Goal: Connect with others: Establish contact or relationships with other users

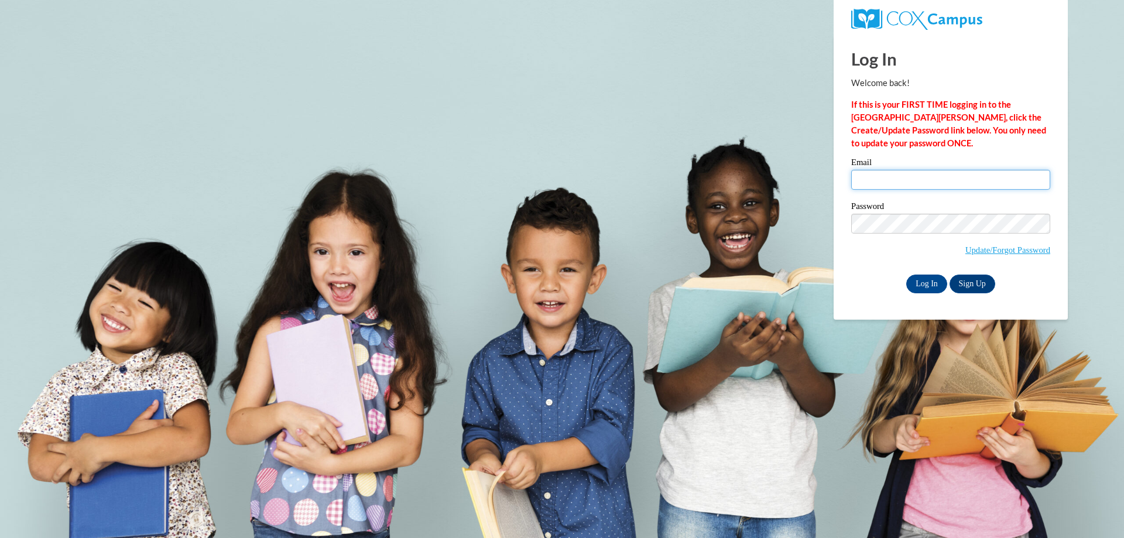
type input "[EMAIL_ADDRESS][DOMAIN_NAME]"
click at [951, 180] on input "bmcorbitt_03@yahoo.com" at bounding box center [950, 180] width 199 height 20
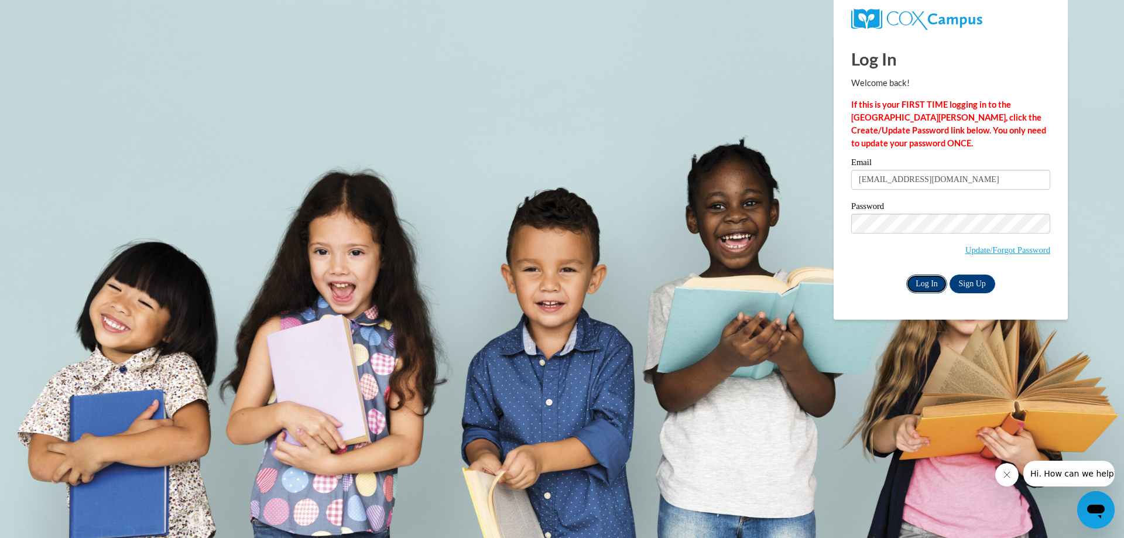
click at [932, 286] on input "Log In" at bounding box center [926, 283] width 41 height 19
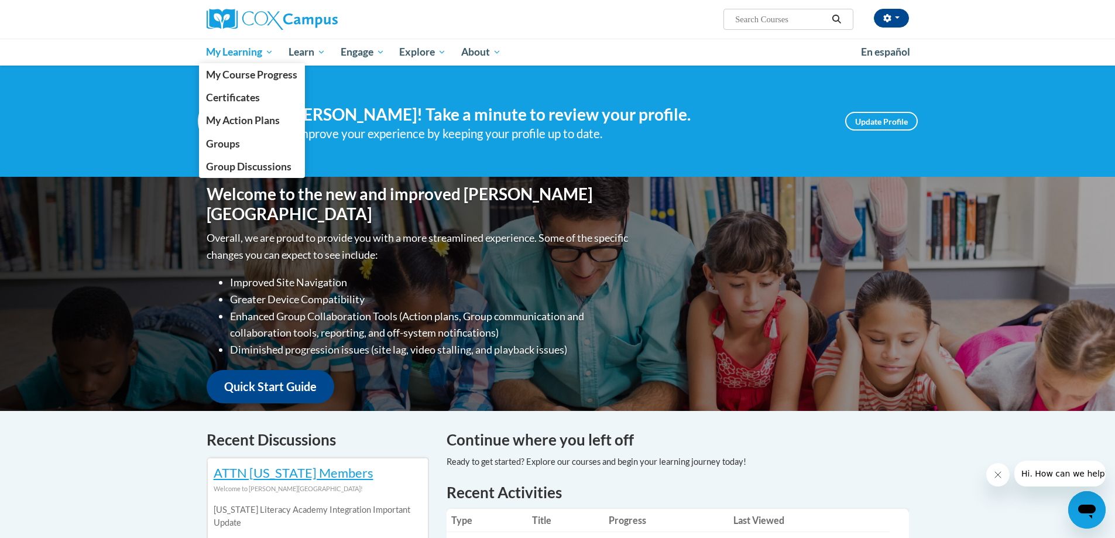
click at [236, 55] on span "My Learning" at bounding box center [239, 52] width 67 height 14
click at [228, 142] on span "Groups" at bounding box center [223, 144] width 34 height 12
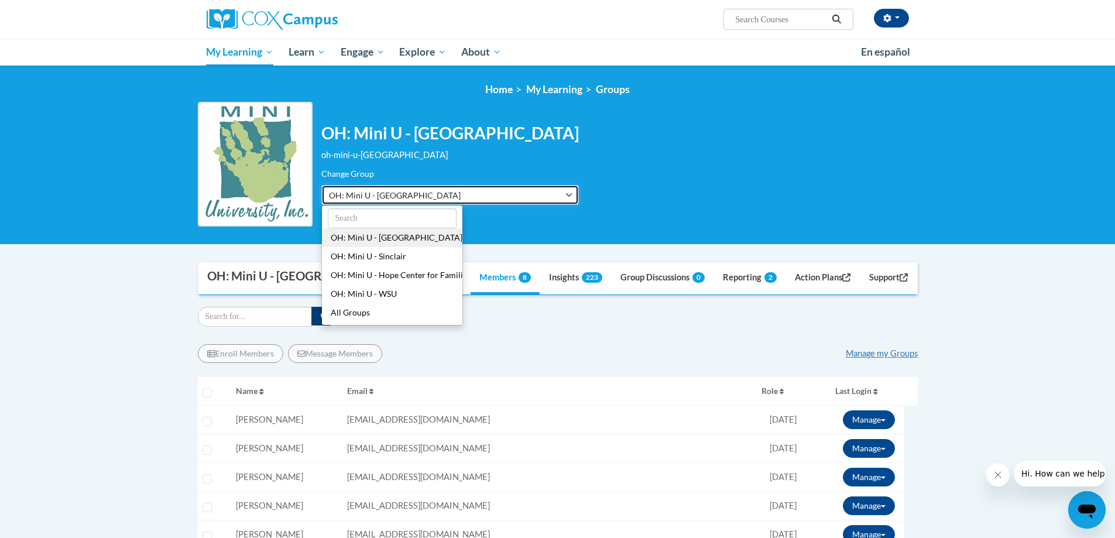
click at [449, 193] on button "OH: Mini U - [GEOGRAPHIC_DATA]" at bounding box center [449, 195] width 257 height 20
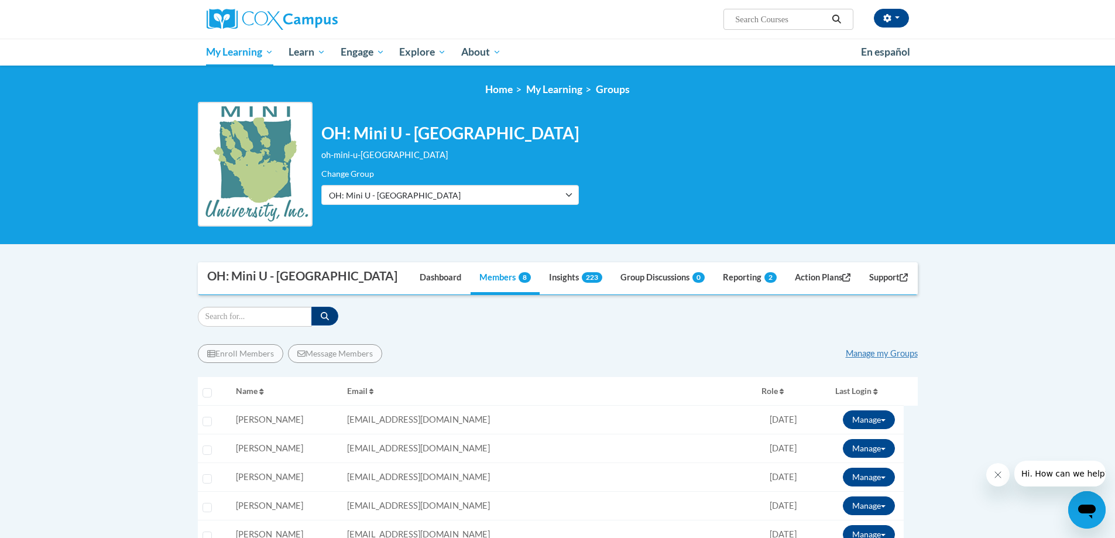
click at [499, 321] on div "Filter" at bounding box center [558, 317] width 720 height 20
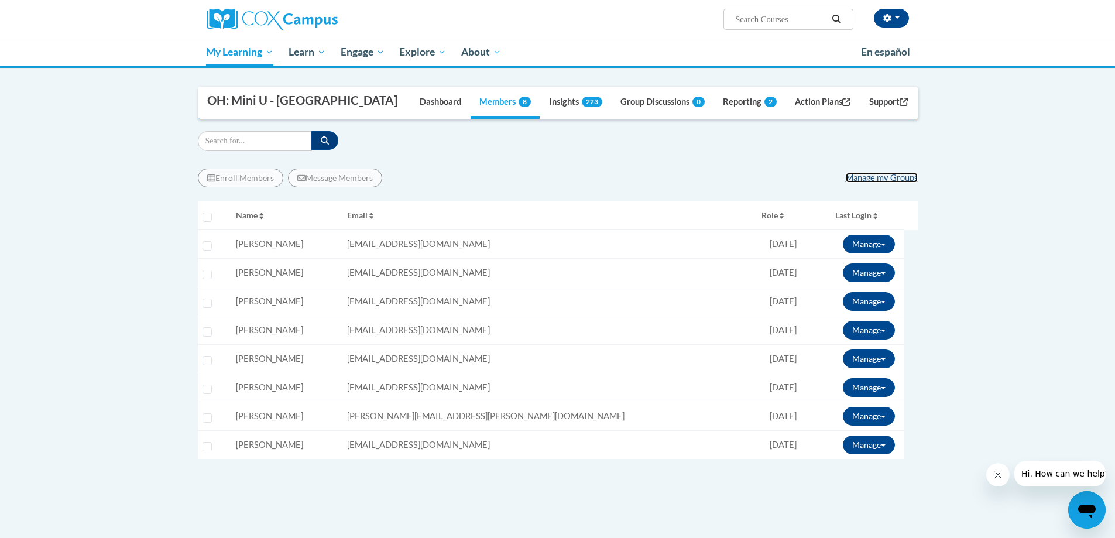
click at [878, 175] on link "Manage my Groups" at bounding box center [882, 178] width 72 height 10
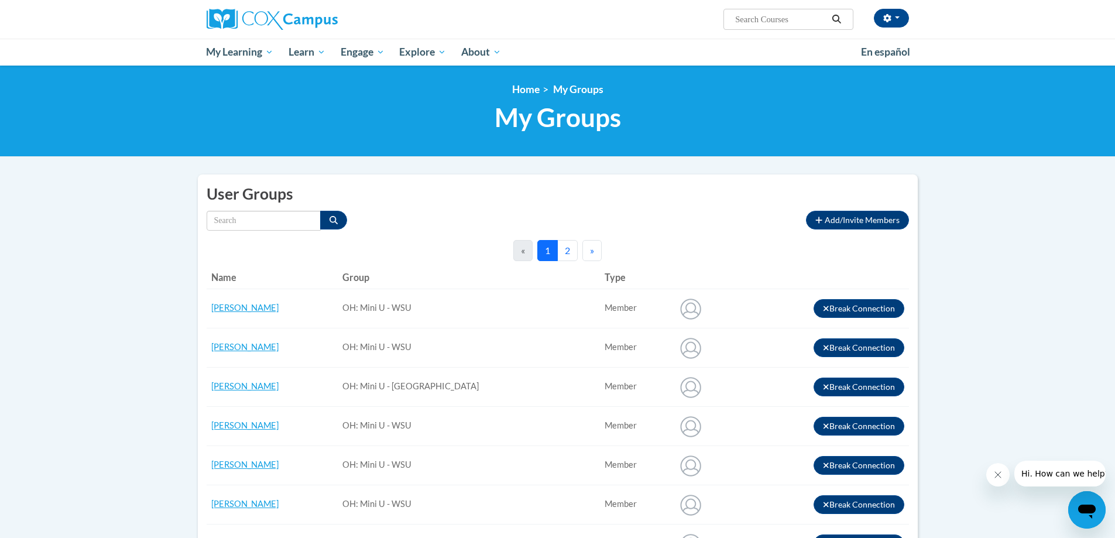
click at [568, 252] on button "2" at bounding box center [567, 250] width 20 height 21
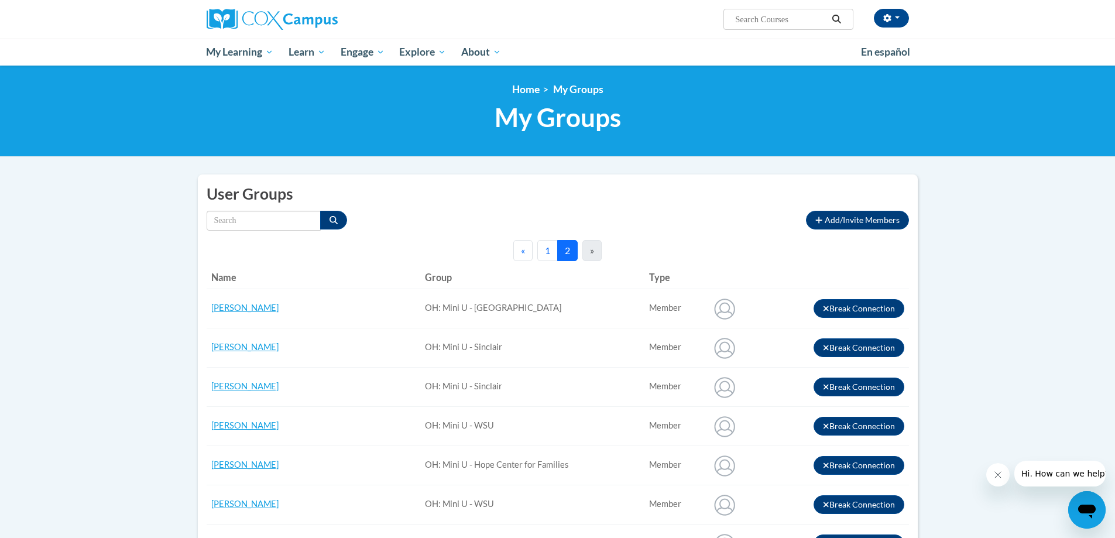
scroll to position [234, 0]
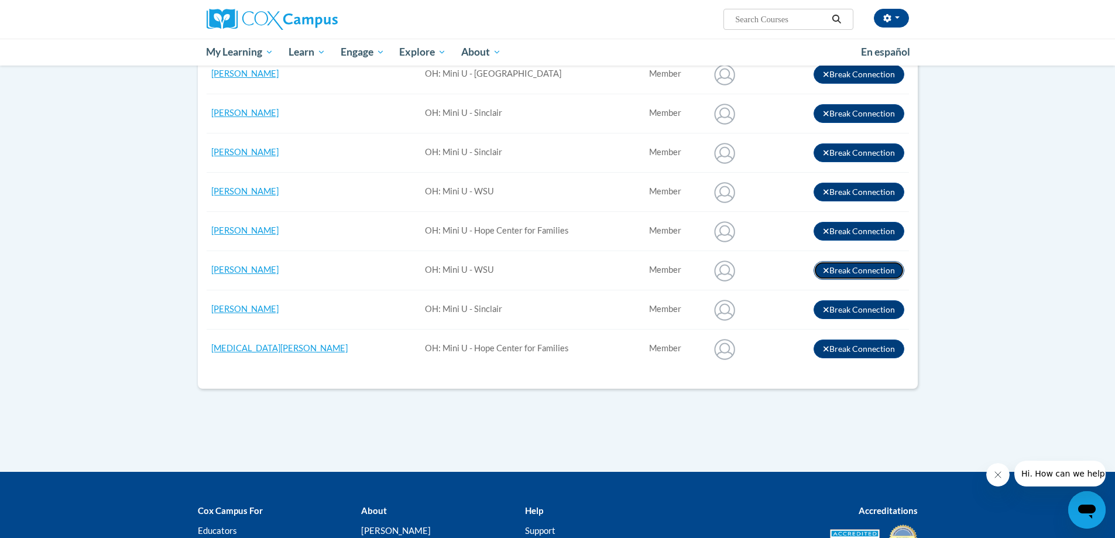
click at [880, 270] on button "Break Connection" at bounding box center [858, 270] width 91 height 19
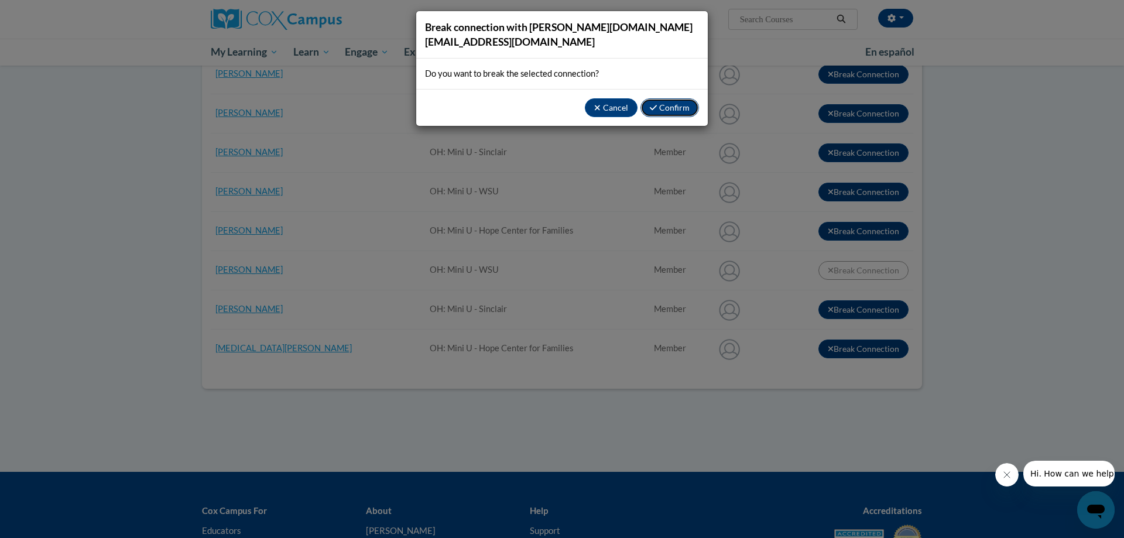
click at [664, 98] on button "Confirm" at bounding box center [669, 107] width 59 height 19
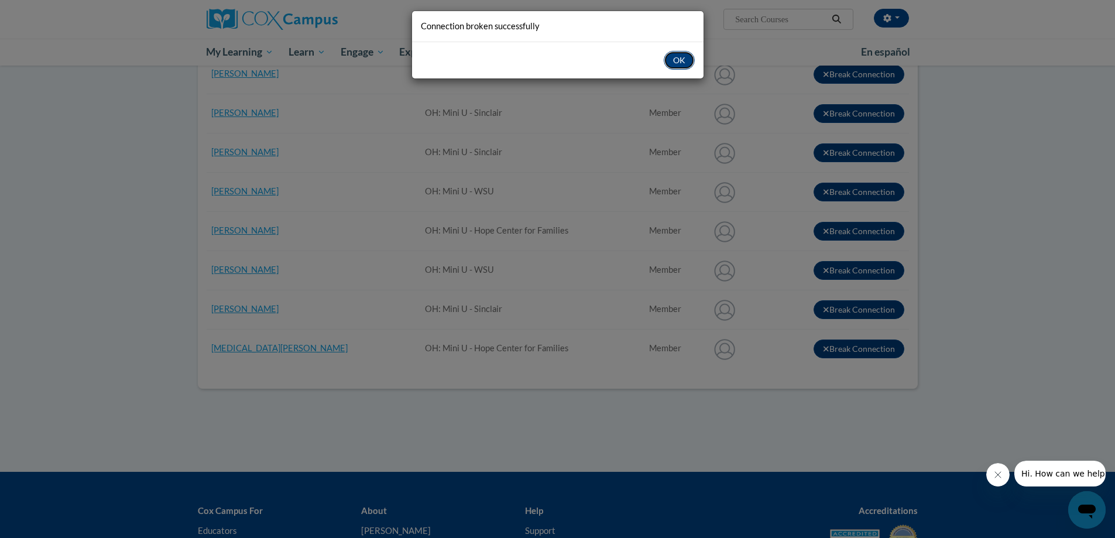
click at [678, 55] on button "OK" at bounding box center [679, 60] width 31 height 19
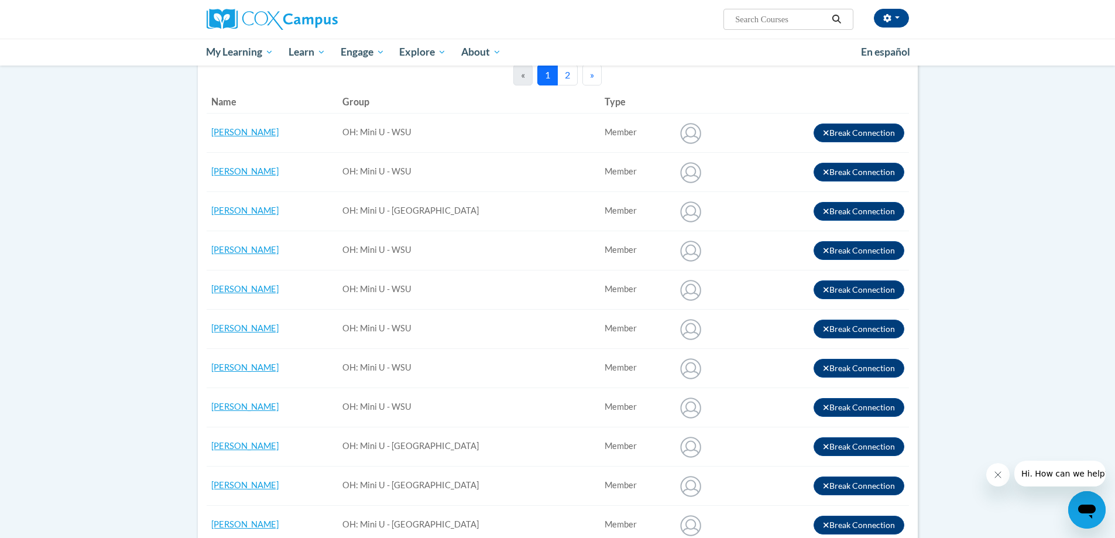
scroll to position [0, 0]
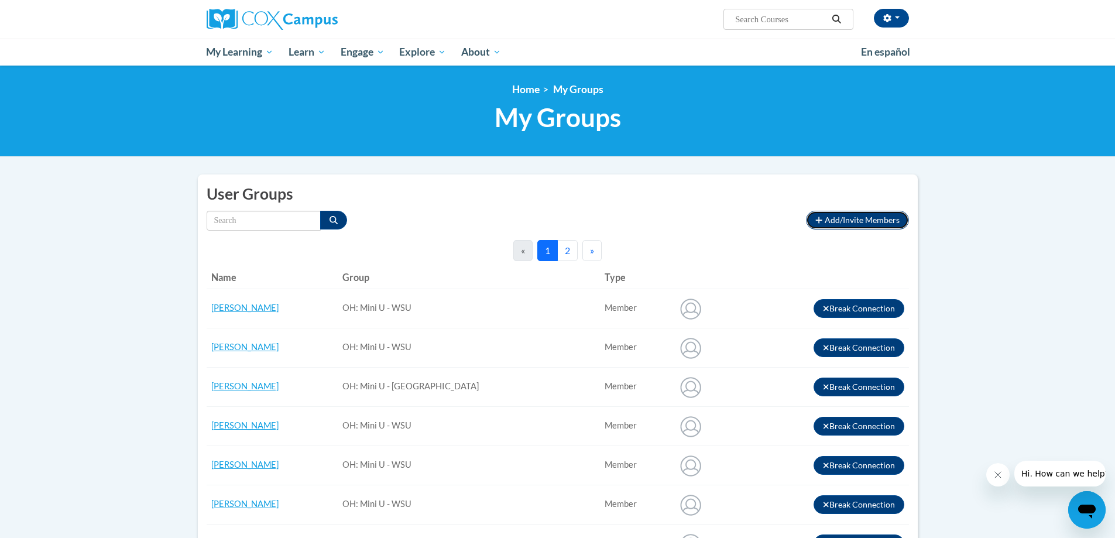
click at [857, 221] on span "Add/Invite Members" at bounding box center [862, 220] width 75 height 10
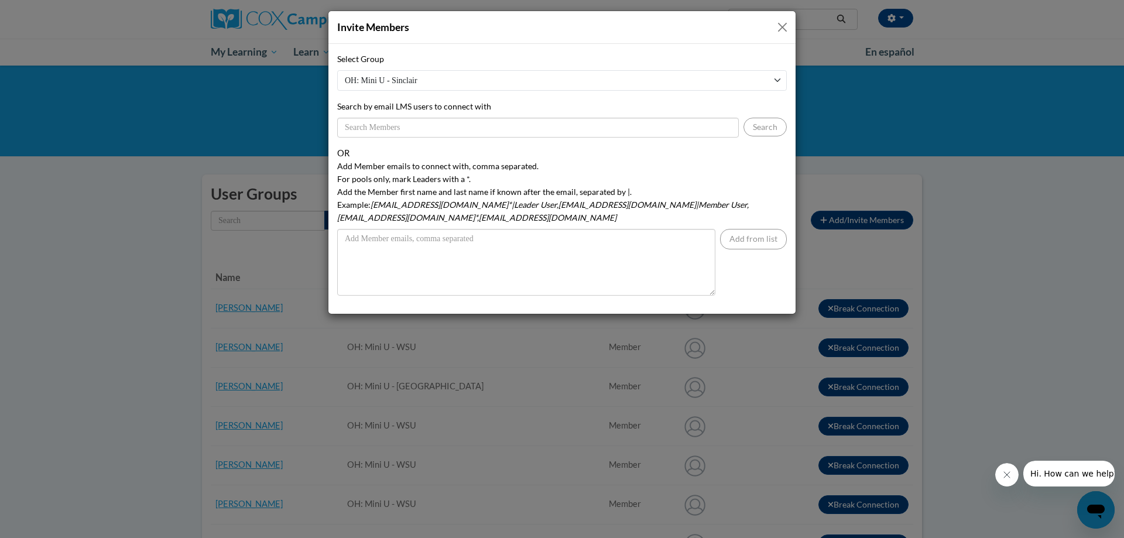
click at [783, 22] on button "Close" at bounding box center [782, 27] width 15 height 15
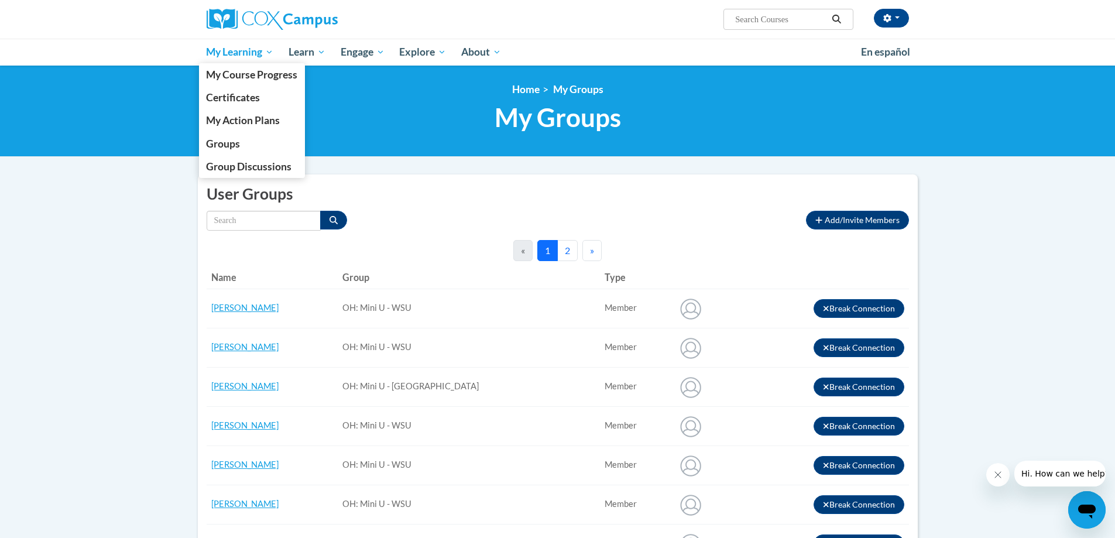
click at [228, 53] on span "My Learning" at bounding box center [239, 52] width 67 height 14
click at [211, 145] on span "Groups" at bounding box center [223, 144] width 34 height 12
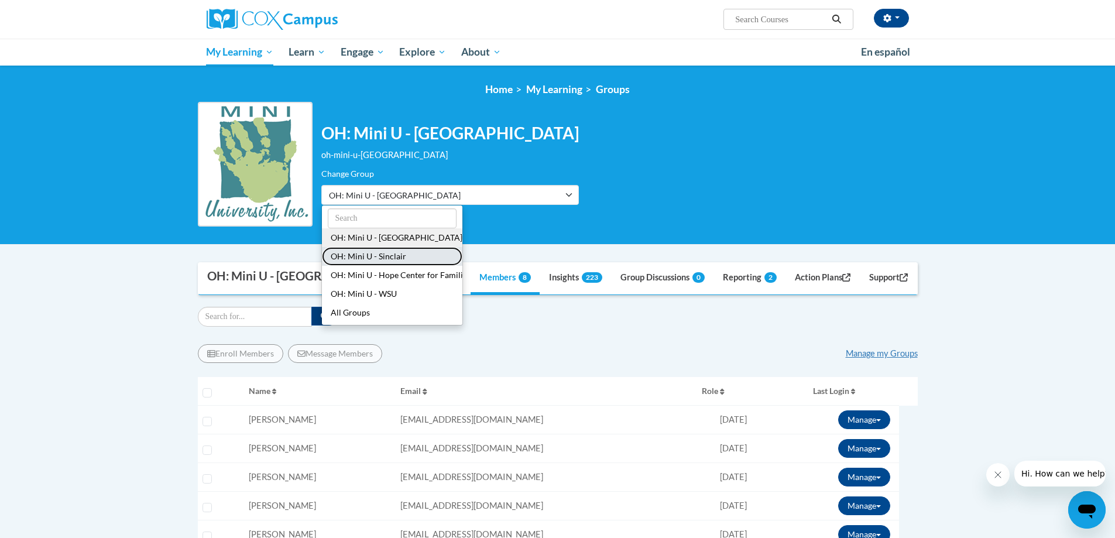
click at [392, 261] on button "OH: Mini U - Sinclair" at bounding box center [392, 256] width 140 height 19
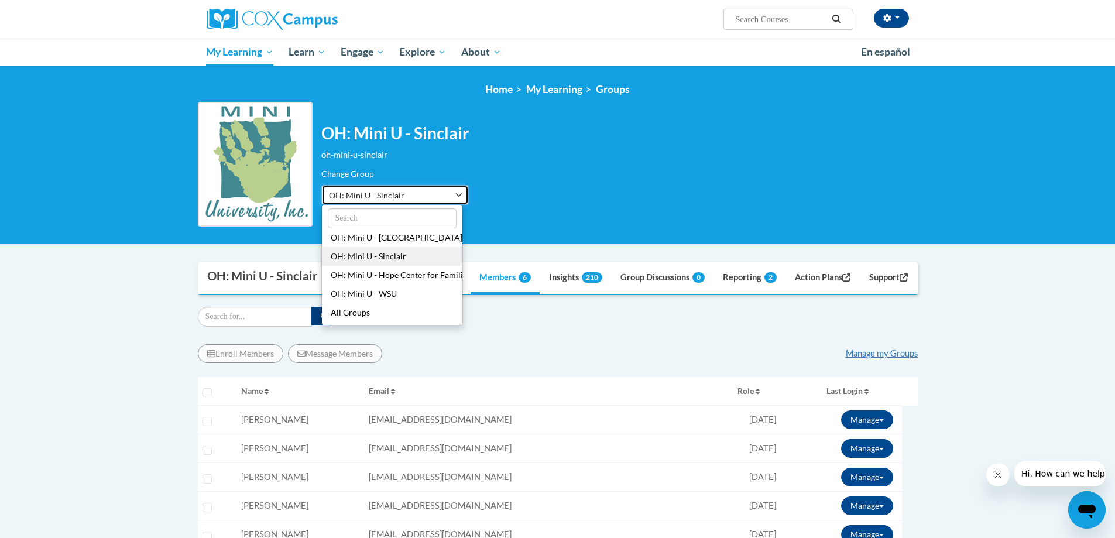
click at [461, 195] on button "OH: Mini U - Sinclair" at bounding box center [394, 195] width 147 height 20
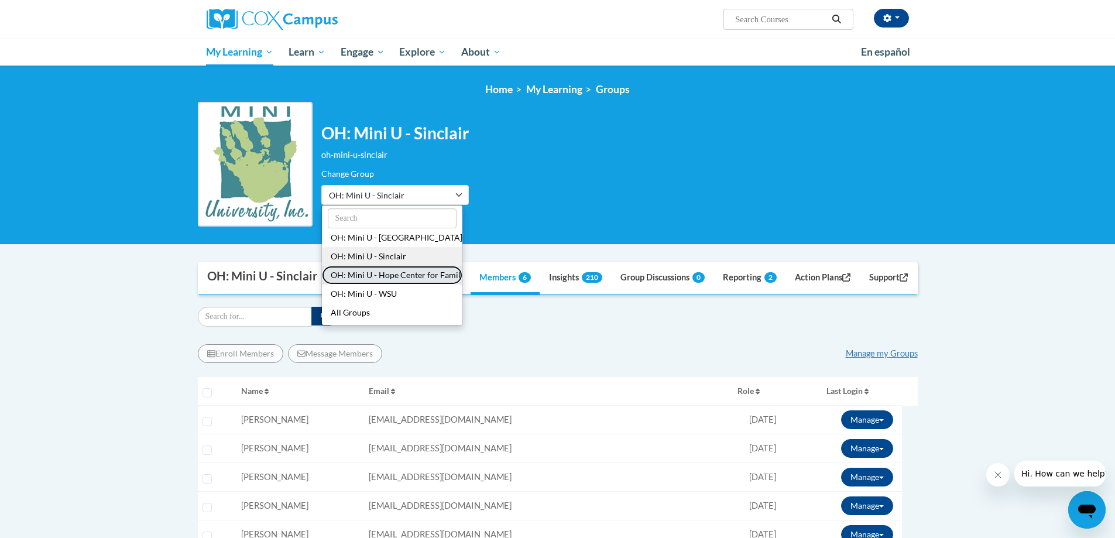
click at [397, 276] on button "OH: Mini U - Hope Center for Families" at bounding box center [392, 275] width 140 height 19
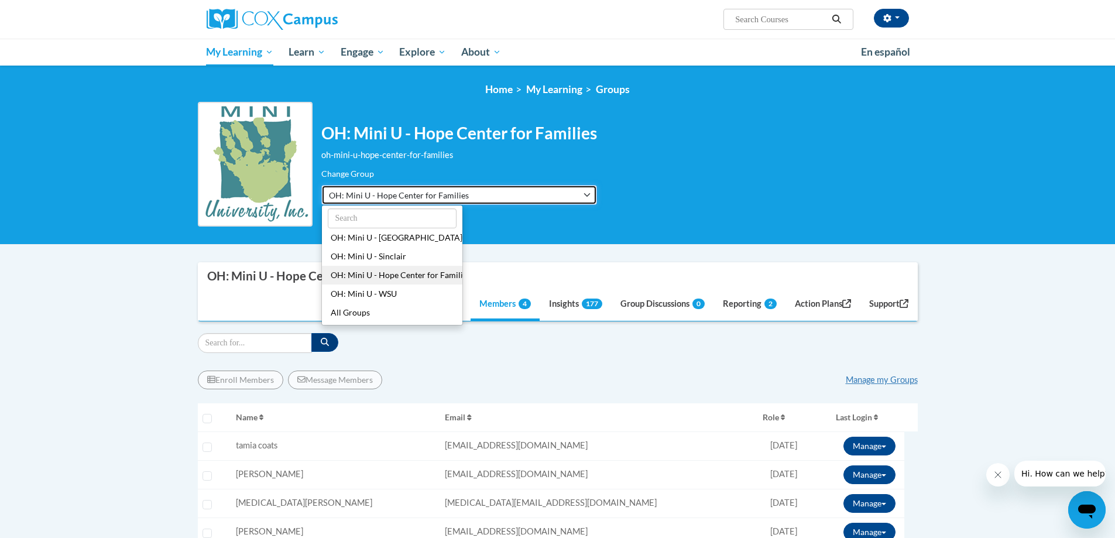
click at [588, 191] on button "OH: Mini U - Hope Center for Families" at bounding box center [459, 195] width 276 height 20
click at [591, 189] on button "OH: Mini U - Hope Center for Families" at bounding box center [459, 195] width 276 height 20
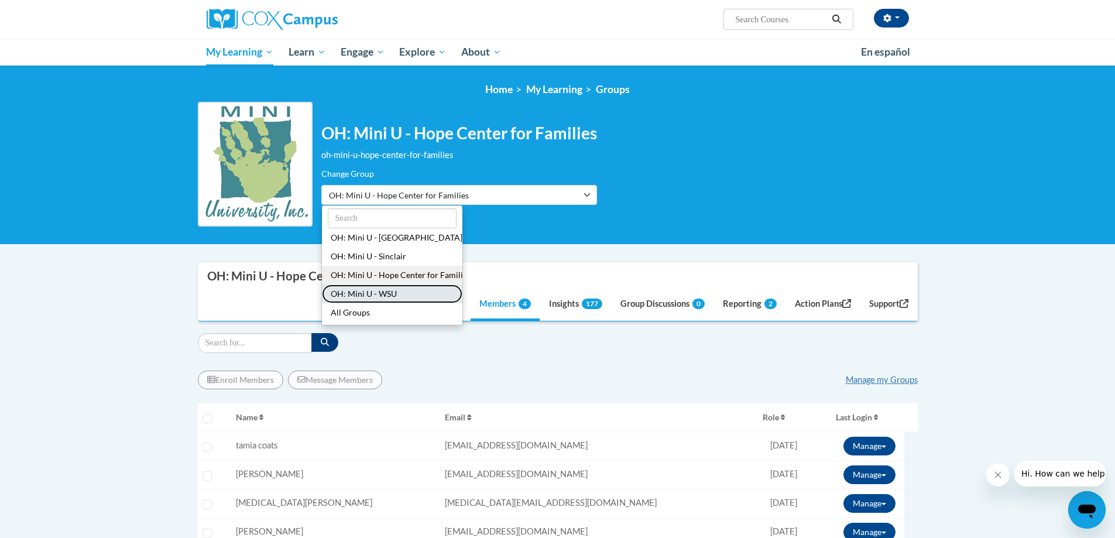
click at [350, 293] on button "OH: Mini U - WSU" at bounding box center [392, 293] width 140 height 19
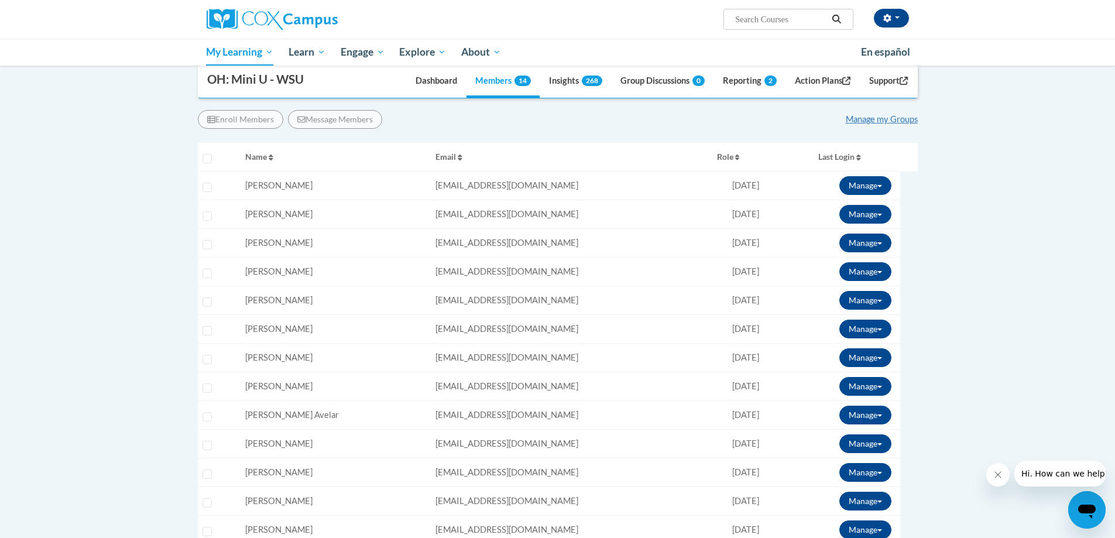
scroll to position [59, 0]
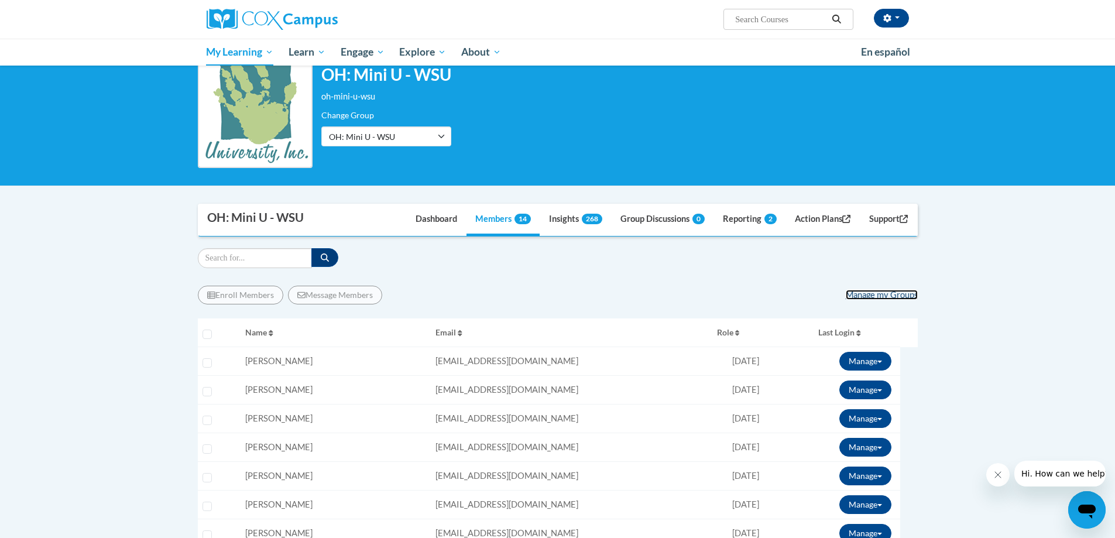
click at [877, 293] on link "Manage my Groups" at bounding box center [882, 295] width 72 height 10
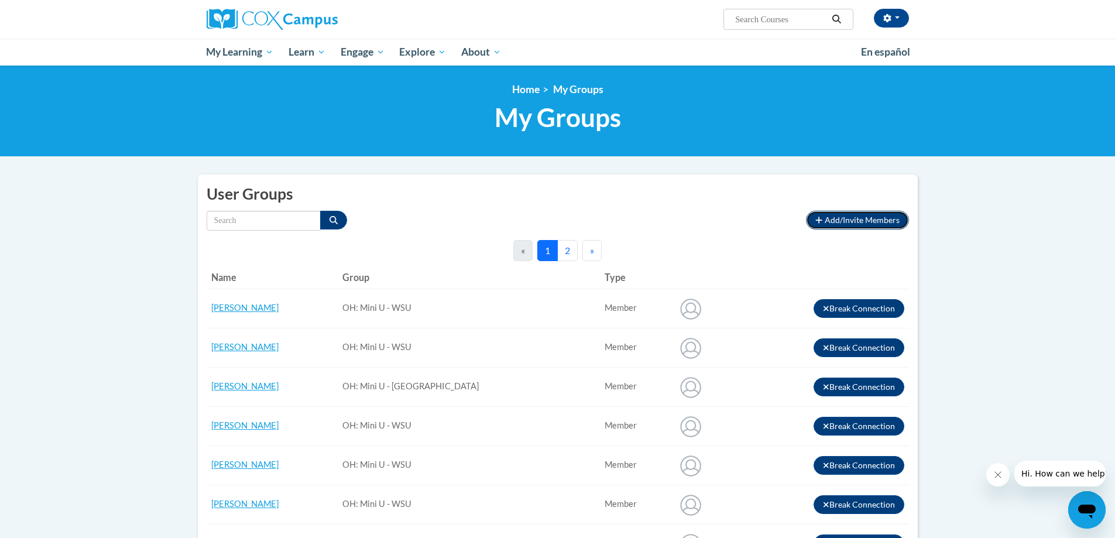
click at [847, 220] on span "Add/Invite Members" at bounding box center [862, 220] width 75 height 10
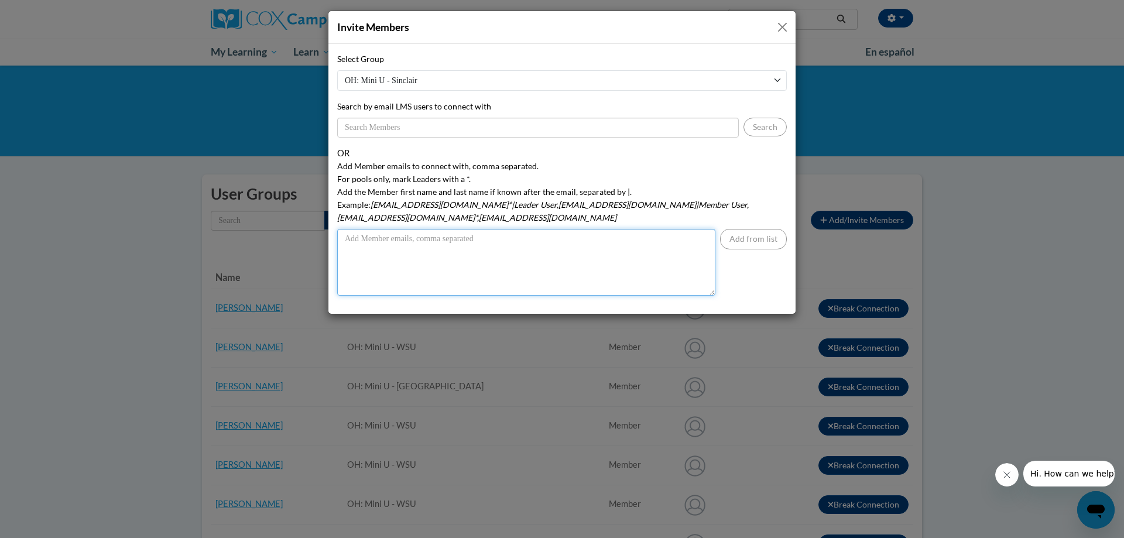
click at [496, 230] on textarea "Add Member emails to connect with, comma separated. For pools only, mark Leader…" at bounding box center [526, 262] width 378 height 67
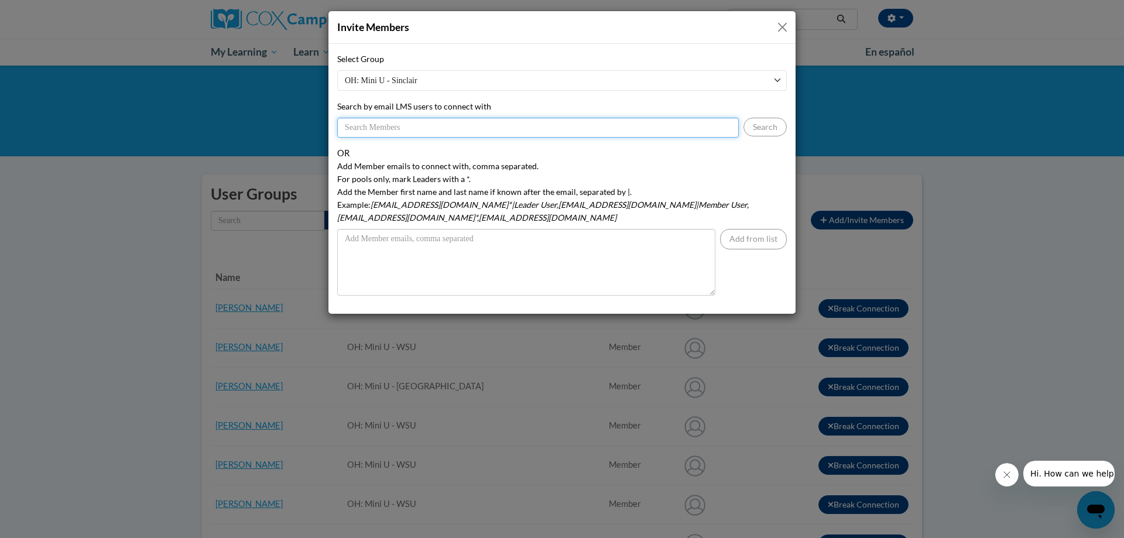
click at [668, 125] on input "Search by email LMS users to connect with" at bounding box center [537, 128] width 401 height 20
click at [779, 23] on button "Close" at bounding box center [782, 27] width 15 height 15
